Goal: Task Accomplishment & Management: Use online tool/utility

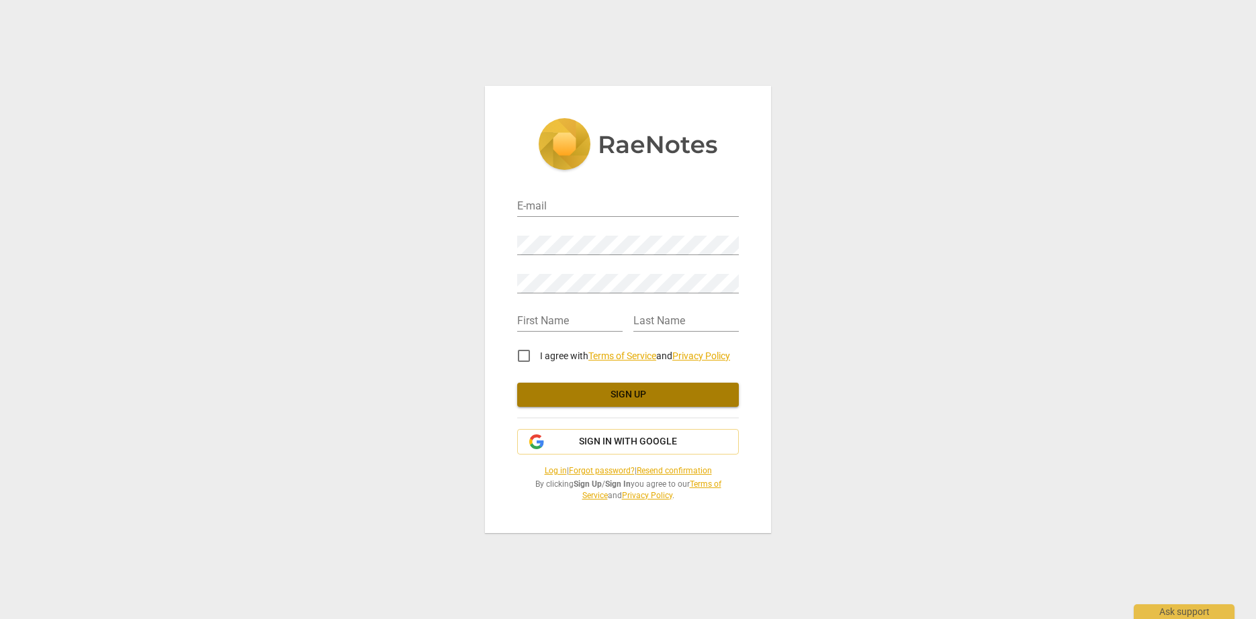
click at [670, 400] on span "Sign up" at bounding box center [628, 394] width 200 height 13
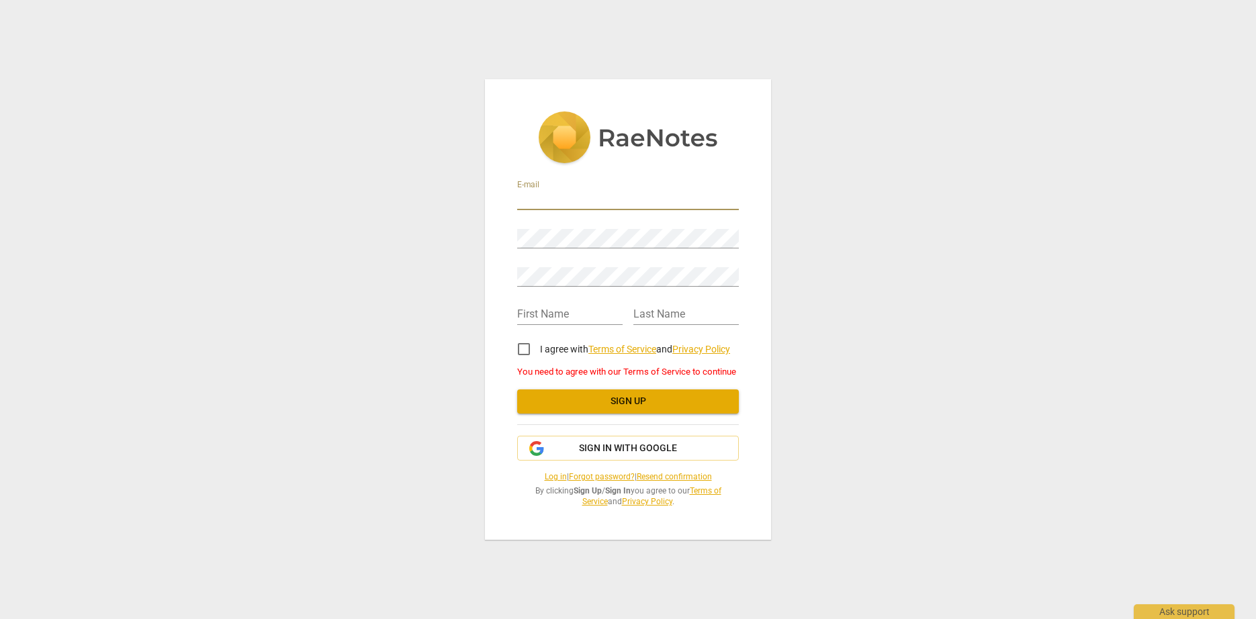
click at [543, 196] on input "email" at bounding box center [628, 200] width 222 height 19
paste input "[EMAIL_ADDRESS][PERSON_NAME][DOMAIN_NAME]"
type input "[EMAIL_ADDRESS][PERSON_NAME][DOMAIN_NAME]"
click at [619, 314] on input "text" at bounding box center [569, 315] width 105 height 19
click at [558, 312] on input "text" at bounding box center [569, 315] width 105 height 19
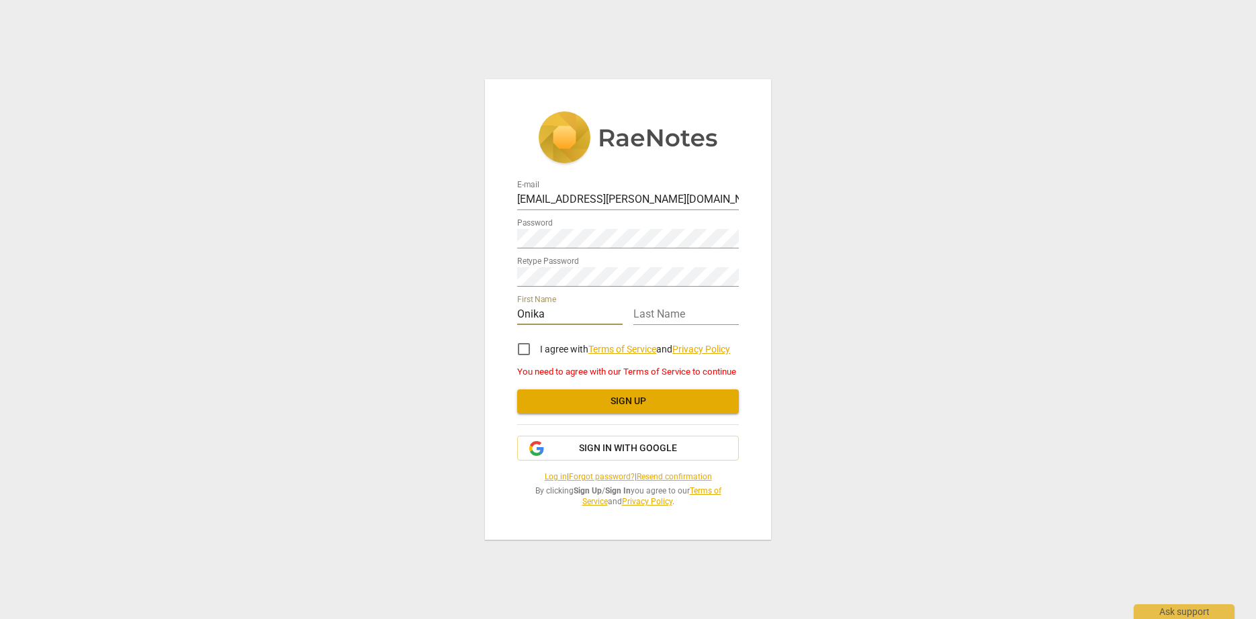
type input "Onika"
type input "Williams"
drag, startPoint x: 911, startPoint y: 267, endPoint x: 899, endPoint y: 272, distance: 13.0
click at [907, 268] on div "E-mail onika.williams@evolv3consulting.com Password Retype Password First Name …" at bounding box center [628, 309] width 1256 height 619
drag, startPoint x: 824, startPoint y: 312, endPoint x: 752, endPoint y: 309, distance: 72.0
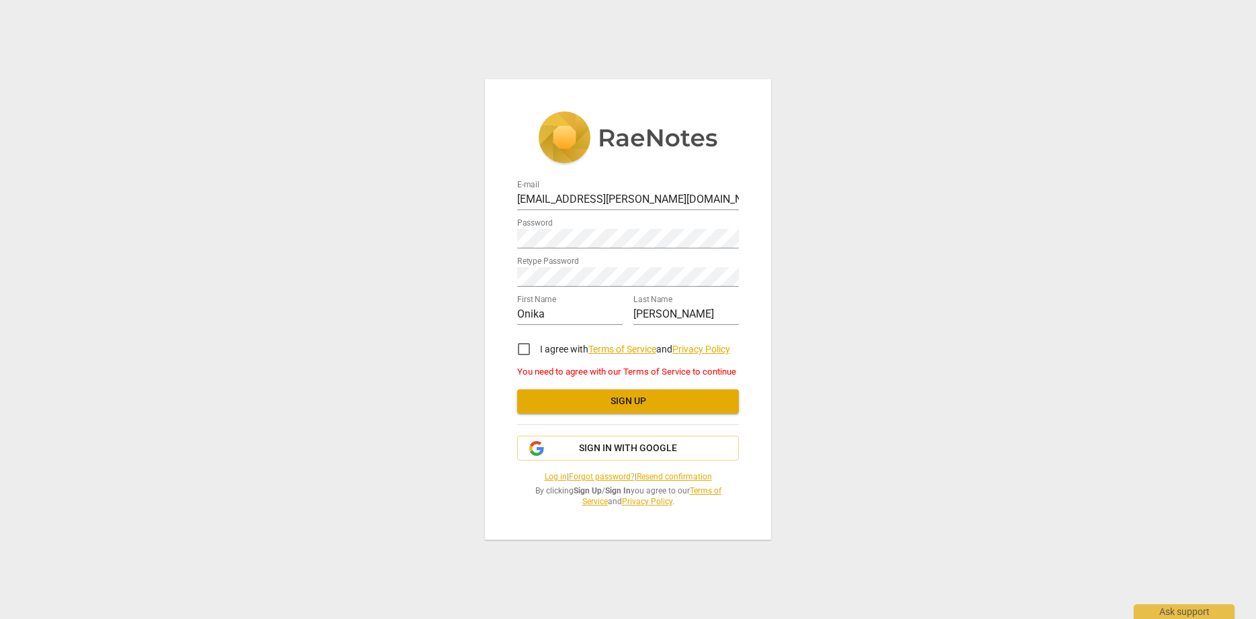
click at [824, 312] on div "E-mail onika.williams@evolv3consulting.com Password Retype Password First Name …" at bounding box center [628, 309] width 1256 height 619
click at [703, 305] on div "Last Name Williams" at bounding box center [685, 310] width 105 height 30
click at [609, 227] on div "Password" at bounding box center [628, 233] width 222 height 30
click at [649, 265] on div "Retype Password" at bounding box center [628, 272] width 222 height 30
click at [523, 358] on input "I agree with Terms of Service and Privacy Policy" at bounding box center [524, 349] width 32 height 32
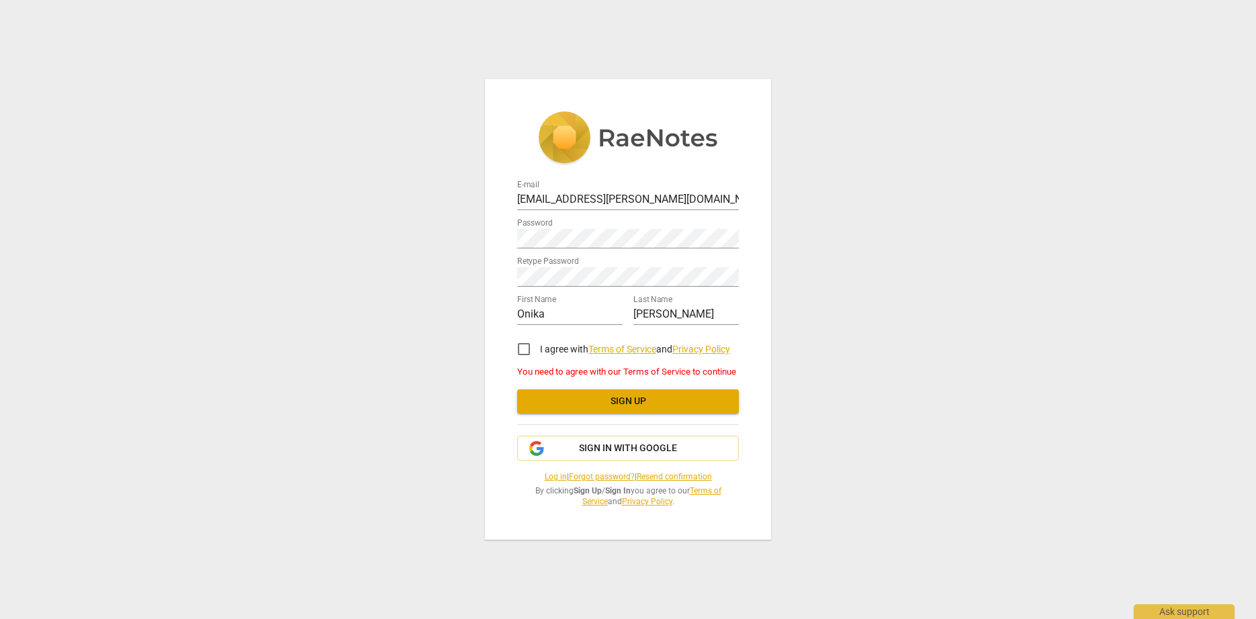
checkbox input "true"
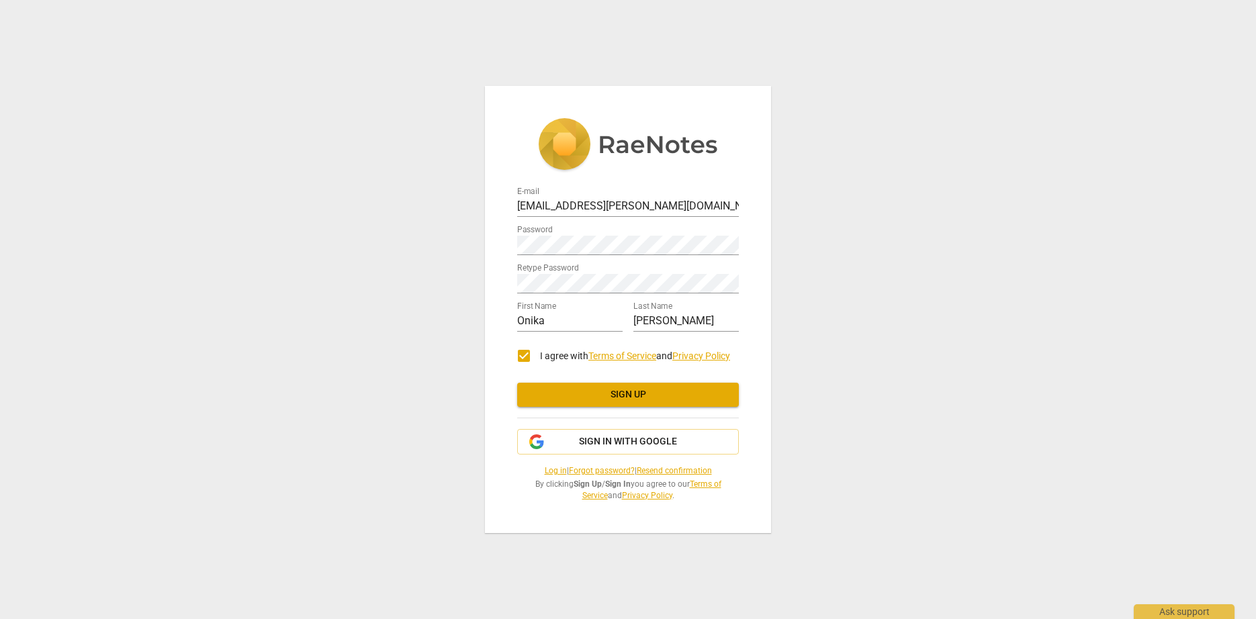
click at [652, 394] on span "Sign up" at bounding box center [628, 394] width 200 height 13
click at [545, 470] on link "Log in" at bounding box center [556, 470] width 22 height 9
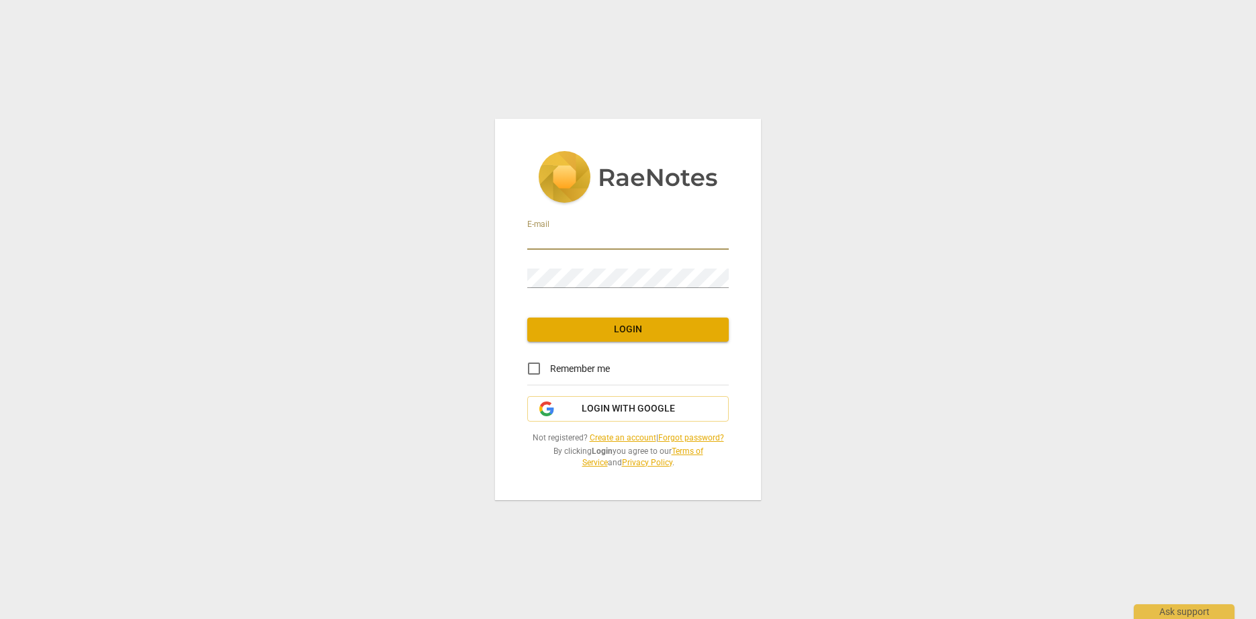
click at [722, 237] on input "email" at bounding box center [628, 239] width 202 height 19
click at [587, 236] on input "email" at bounding box center [628, 239] width 202 height 19
paste input "[EMAIL_ADDRESS][PERSON_NAME][DOMAIN_NAME]"
type input "[EMAIL_ADDRESS][PERSON_NAME][DOMAIN_NAME]"
click at [703, 229] on div "E-mail [EMAIL_ADDRESS][PERSON_NAME][DOMAIN_NAME]" at bounding box center [628, 235] width 202 height 30
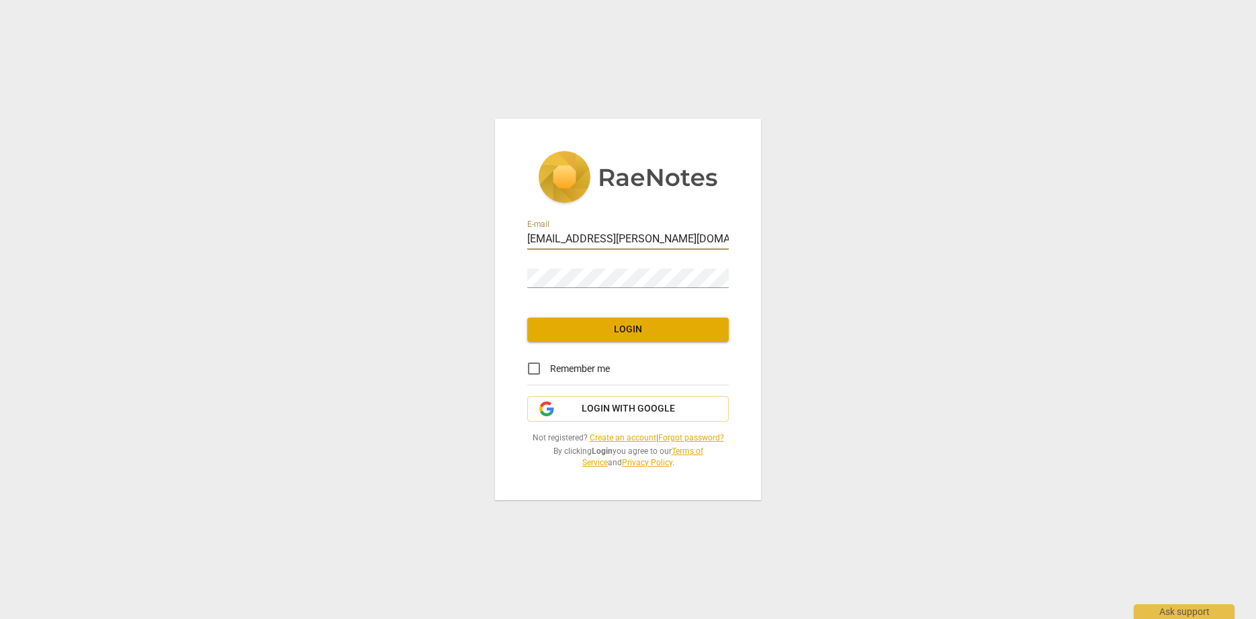
click at [713, 235] on input "[EMAIL_ADDRESS][PERSON_NAME][DOMAIN_NAME]" at bounding box center [628, 239] width 202 height 19
click at [904, 330] on div "E-mail [EMAIL_ADDRESS][PERSON_NAME][DOMAIN_NAME] Password Login Remember me Log…" at bounding box center [628, 309] width 1256 height 619
drag, startPoint x: 902, startPoint y: 289, endPoint x: 883, endPoint y: 294, distance: 19.6
click at [902, 289] on div "E-mail [EMAIL_ADDRESS][PERSON_NAME][DOMAIN_NAME] Password Login Remember me Log…" at bounding box center [628, 309] width 1256 height 619
click at [573, 244] on input "email" at bounding box center [628, 239] width 202 height 19
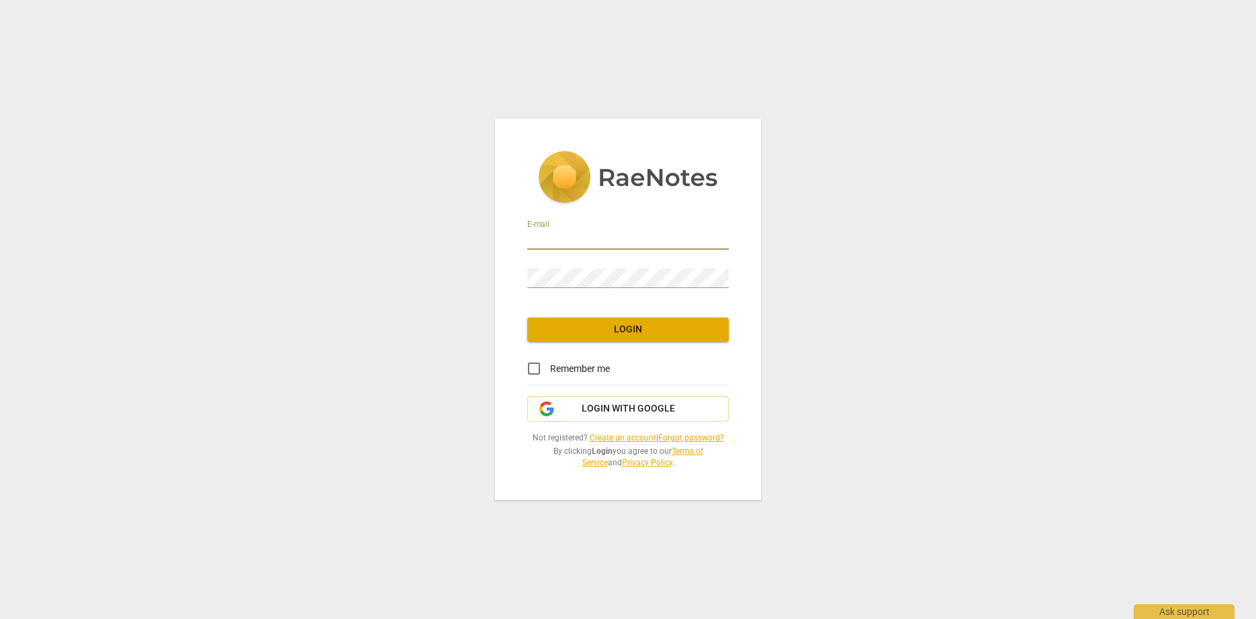
click at [721, 238] on input "email" at bounding box center [628, 239] width 202 height 19
type input "[EMAIL_ADDRESS][PERSON_NAME][DOMAIN_NAME]"
click at [678, 325] on span "Login" at bounding box center [628, 329] width 180 height 13
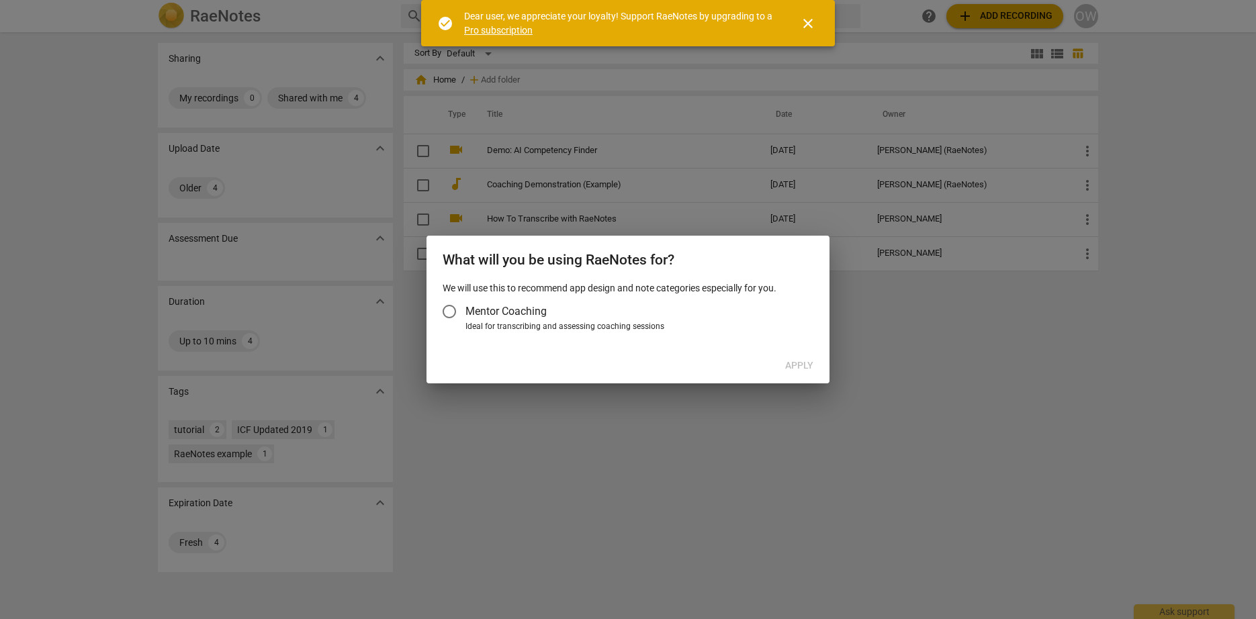
click at [810, 24] on span "close" at bounding box center [808, 23] width 16 height 16
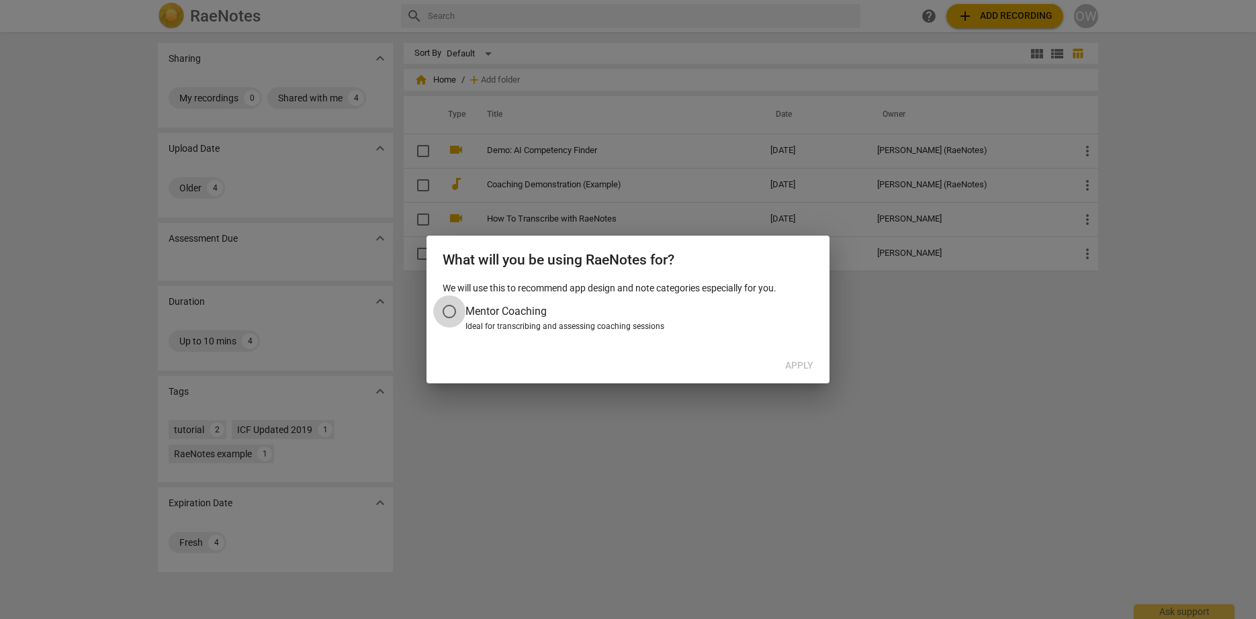
click at [447, 310] on input "Mentor Coaching" at bounding box center [449, 312] width 32 height 32
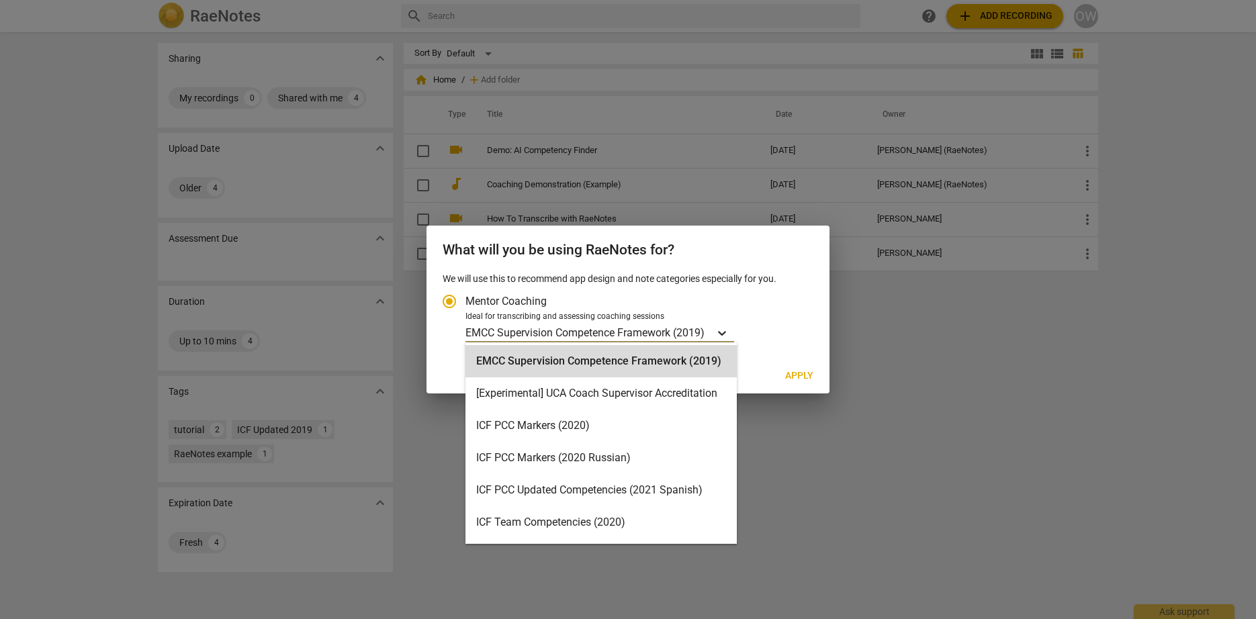
click at [724, 331] on icon "Account type" at bounding box center [721, 332] width 13 height 13
click at [0, 0] on input "Ideal for transcribing and assessing coaching sessions EMCC Supervision Compete…" at bounding box center [0, 0] width 0 height 0
click at [629, 430] on div "ICF PCC Markers (2020)" at bounding box center [601, 426] width 271 height 32
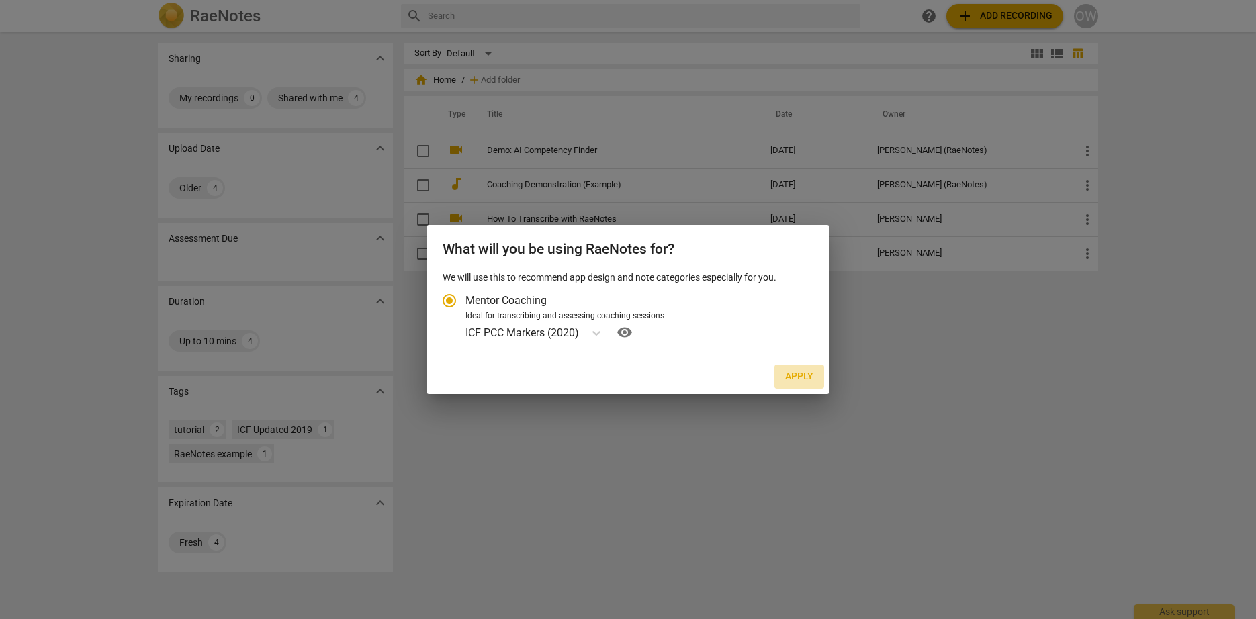
click at [797, 378] on span "Apply" at bounding box center [799, 376] width 28 height 13
radio input "false"
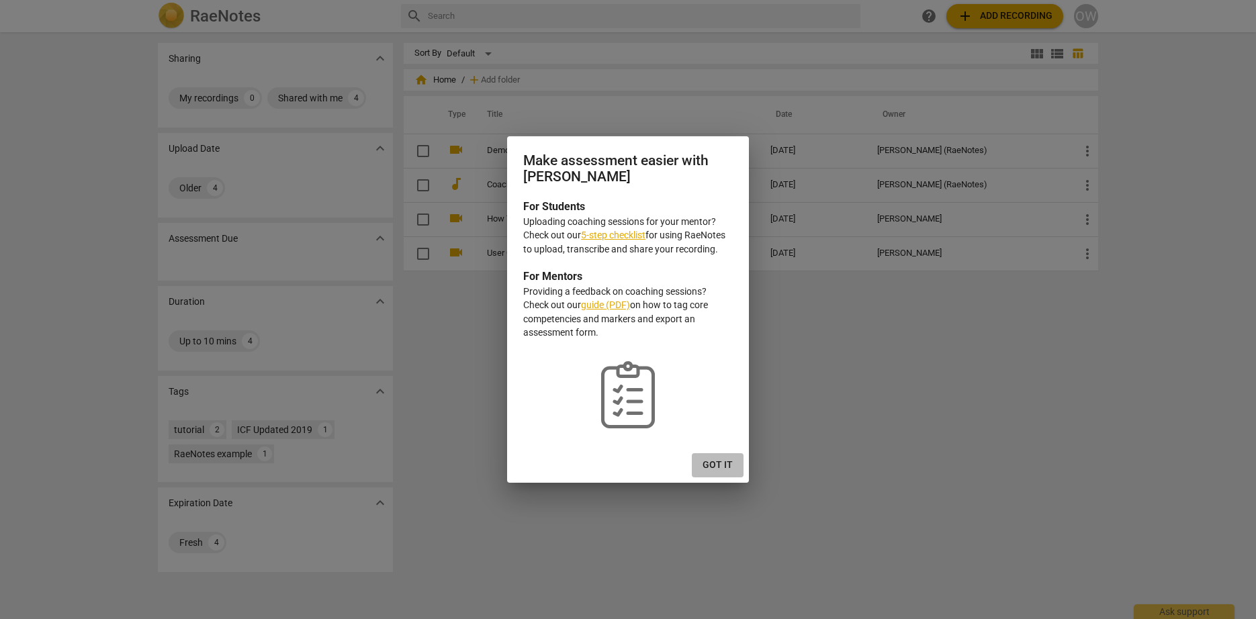
click at [728, 459] on span "Got it" at bounding box center [718, 465] width 30 height 13
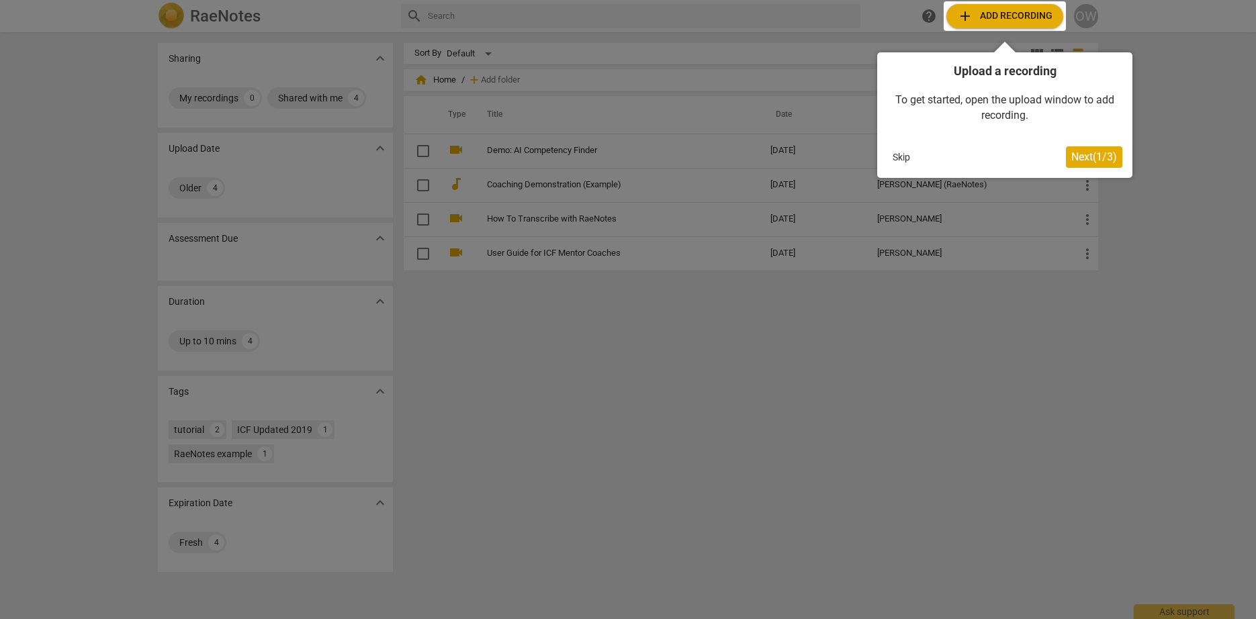
click at [689, 336] on div at bounding box center [628, 309] width 1256 height 619
click at [1081, 155] on span "Next ( 1 / 3 )" at bounding box center [1094, 156] width 46 height 13
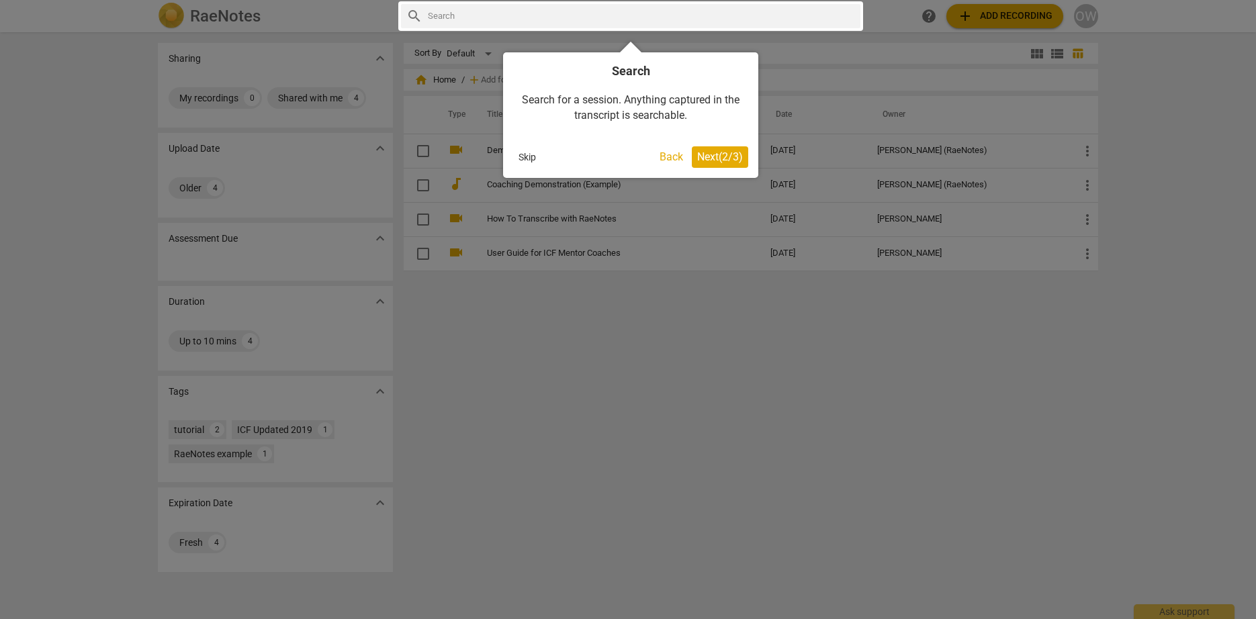
click at [732, 153] on span "Next ( 2 / 3 )" at bounding box center [720, 156] width 46 height 13
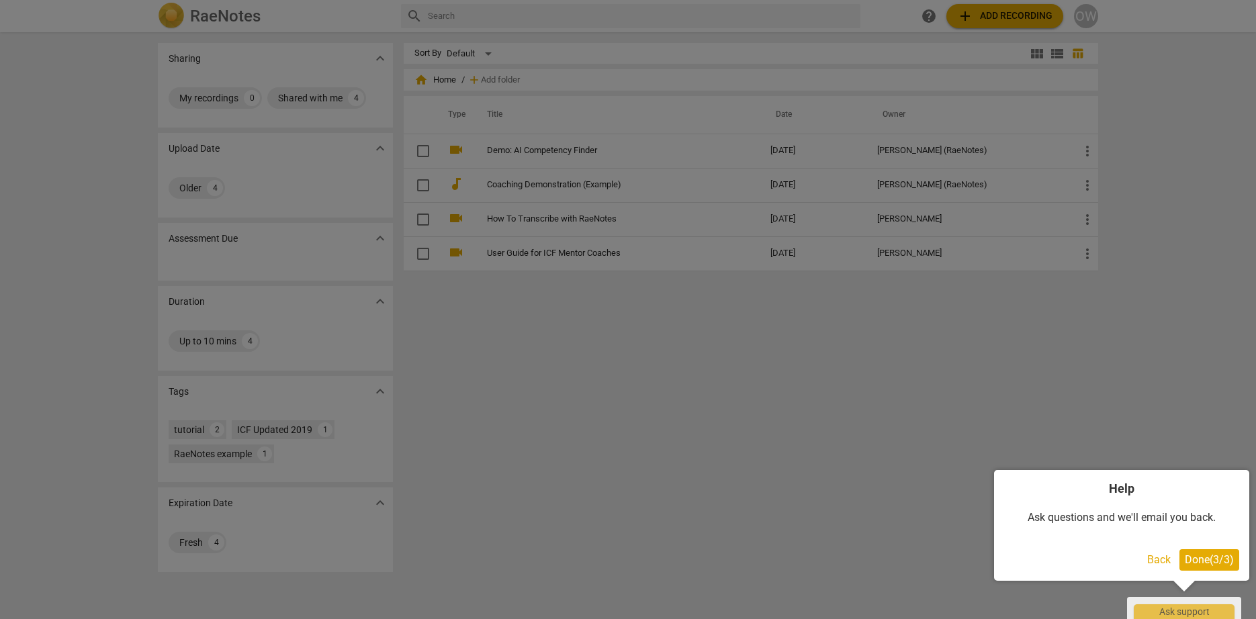
click at [1213, 561] on span "Done ( 3 / 3 )" at bounding box center [1209, 560] width 49 height 13
